Goal: Task Accomplishment & Management: Complete application form

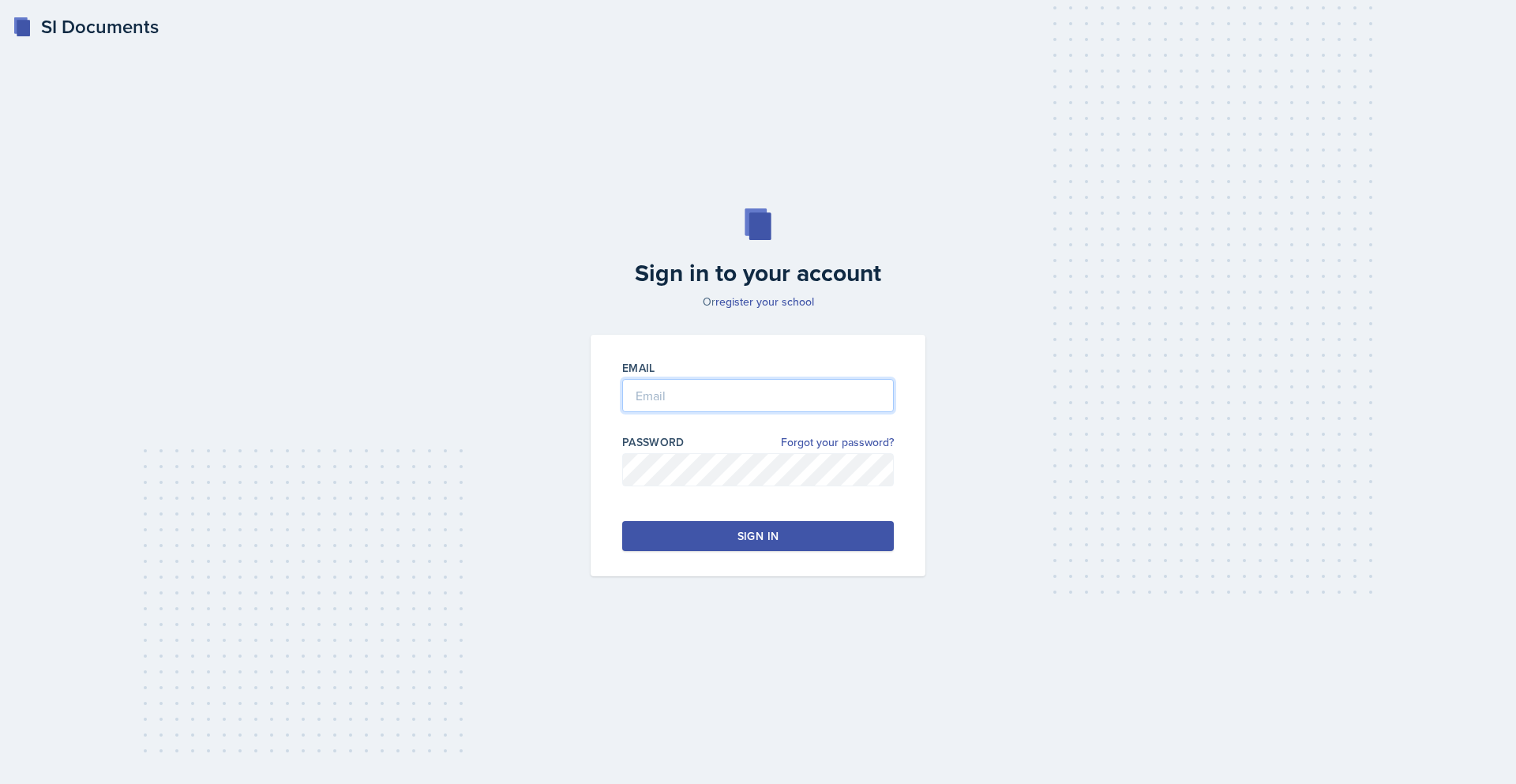
type input "[EMAIL_ADDRESS][DOMAIN_NAME]"
click at [826, 557] on div "Email [EMAIL_ADDRESS][DOMAIN_NAME] Password Forgot your password? Sign in" at bounding box center [758, 455] width 335 height 242
click at [838, 537] on button "Sign in" at bounding box center [757, 536] width 271 height 30
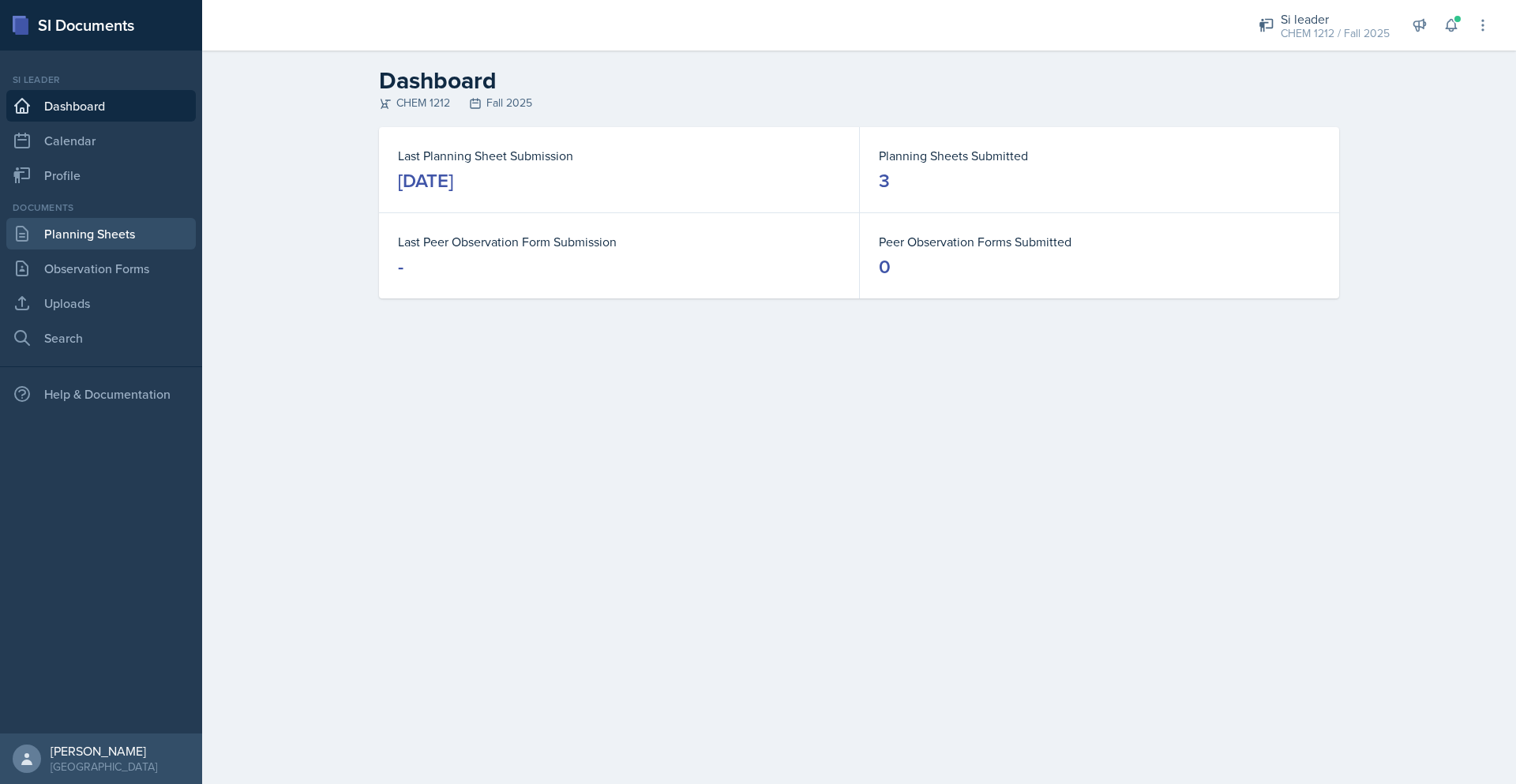
click at [79, 246] on link "Planning Sheets" at bounding box center [101, 233] width 189 height 31
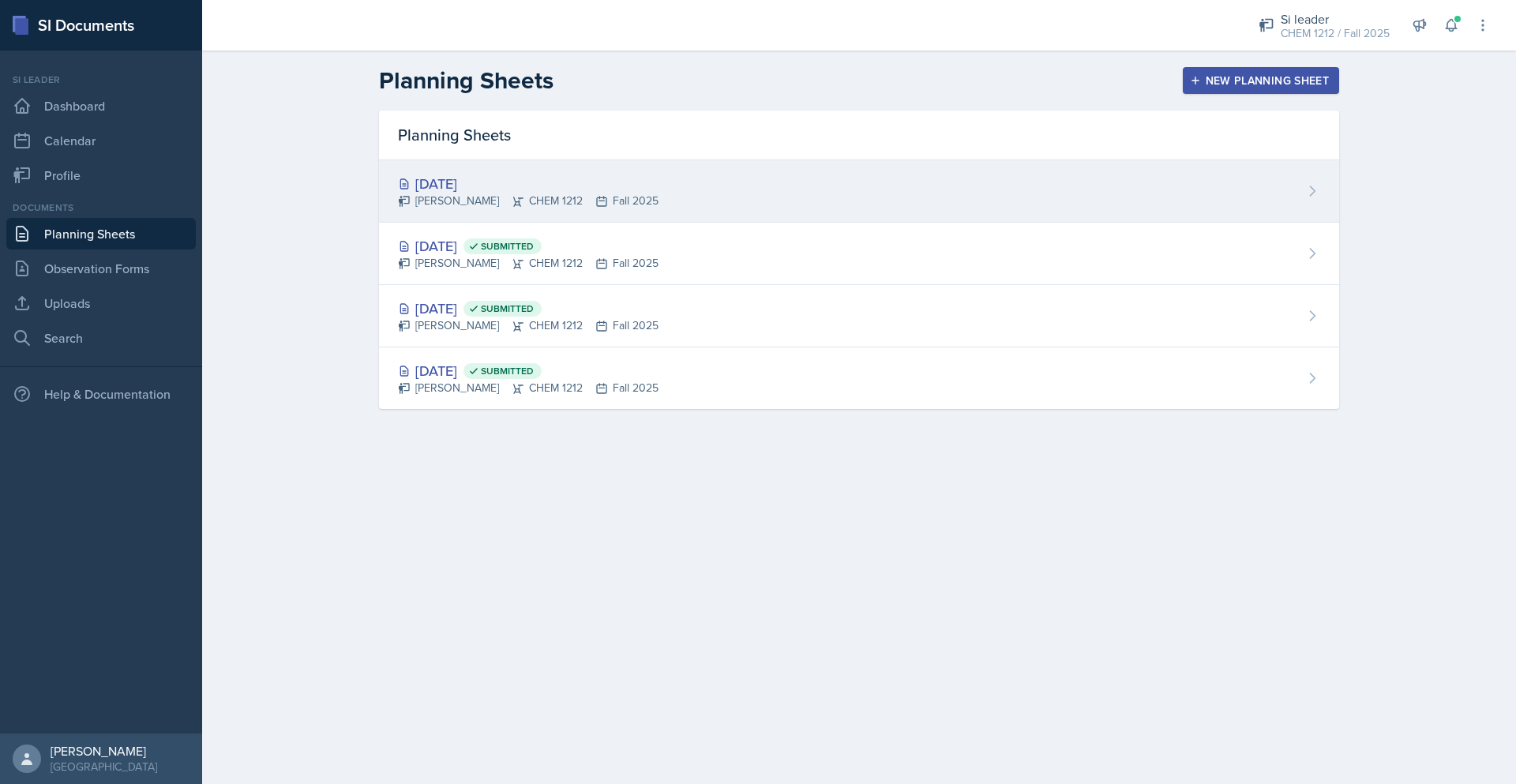
click at [783, 184] on div "[DATE] [PERSON_NAME] CHEM 1212 Fall 2025" at bounding box center [859, 192] width 960 height 63
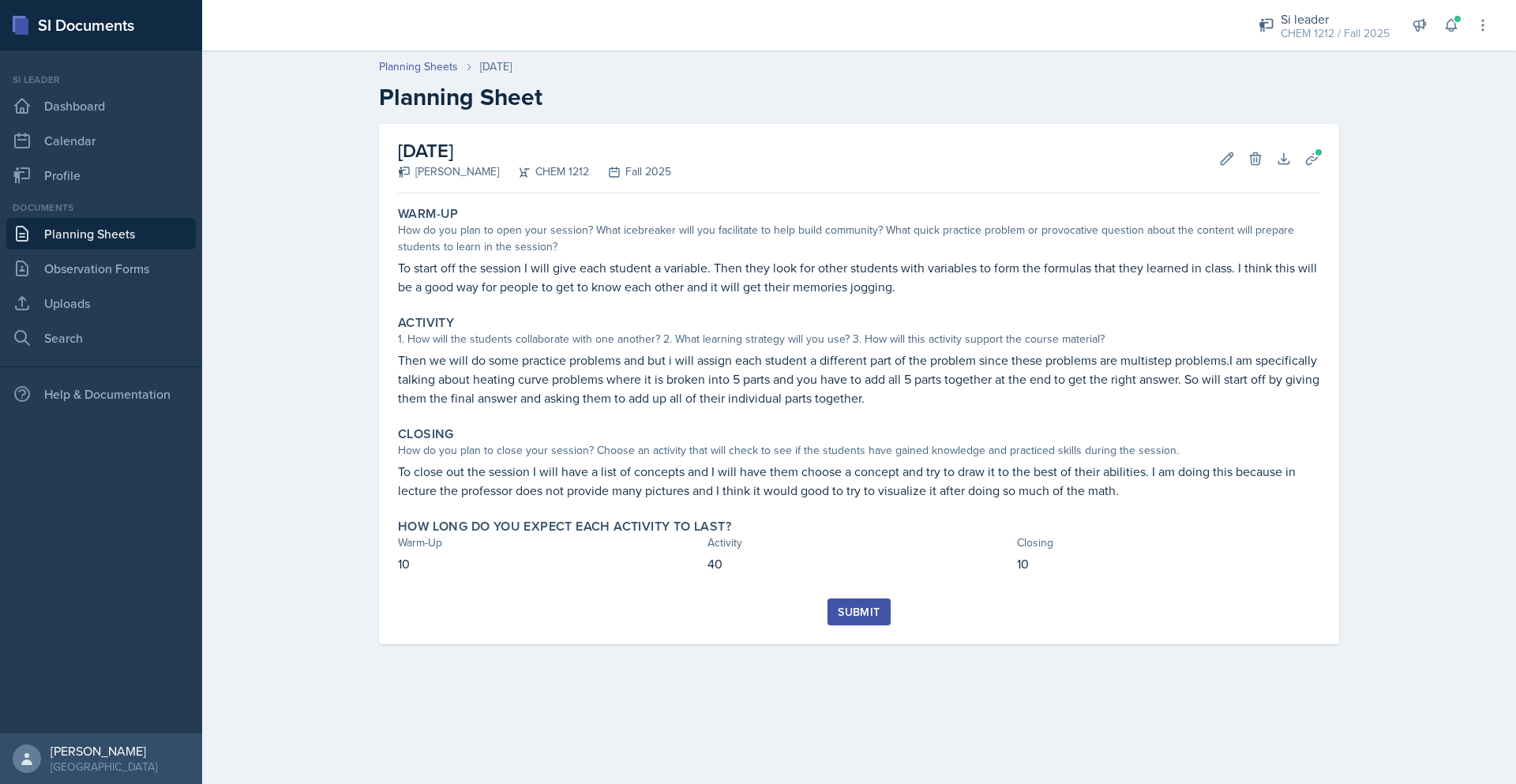
click at [875, 615] on div "Submit" at bounding box center [859, 612] width 42 height 13
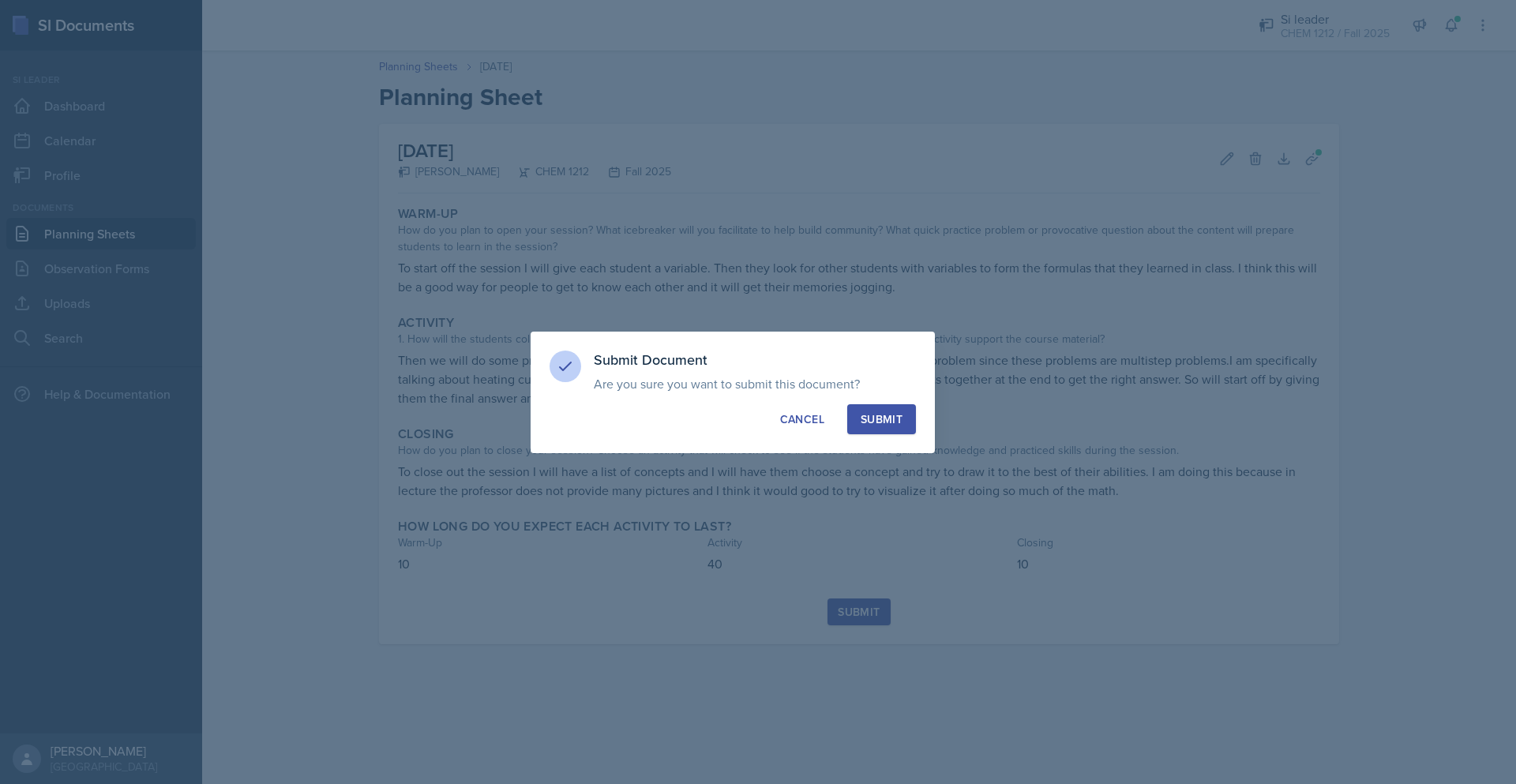
click at [902, 427] on button "Submit" at bounding box center [881, 419] width 68 height 30
